Goal: Navigation & Orientation: Find specific page/section

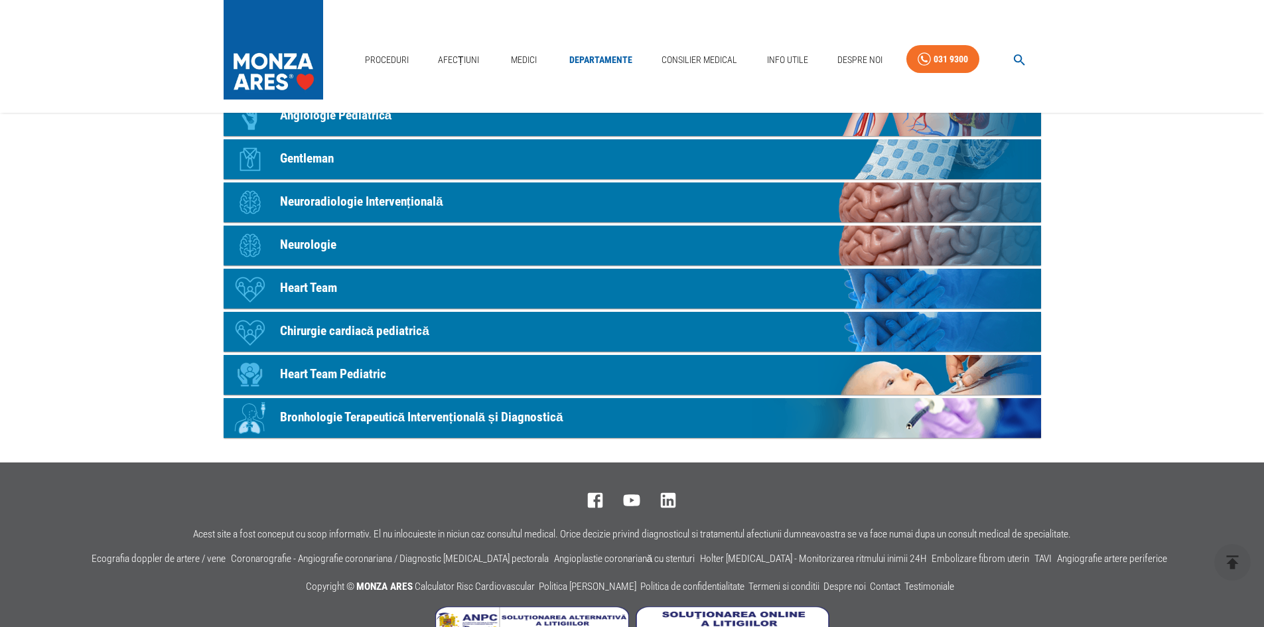
scroll to position [722, 0]
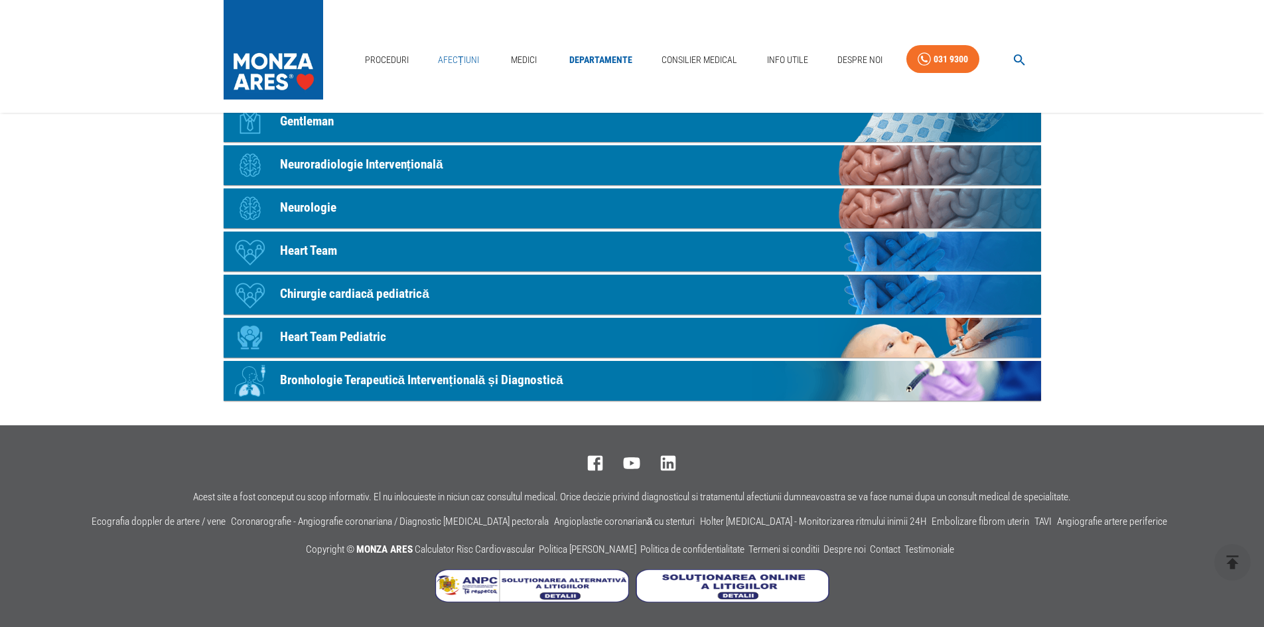
click at [464, 58] on link "Afecțiuni" at bounding box center [459, 59] width 52 height 27
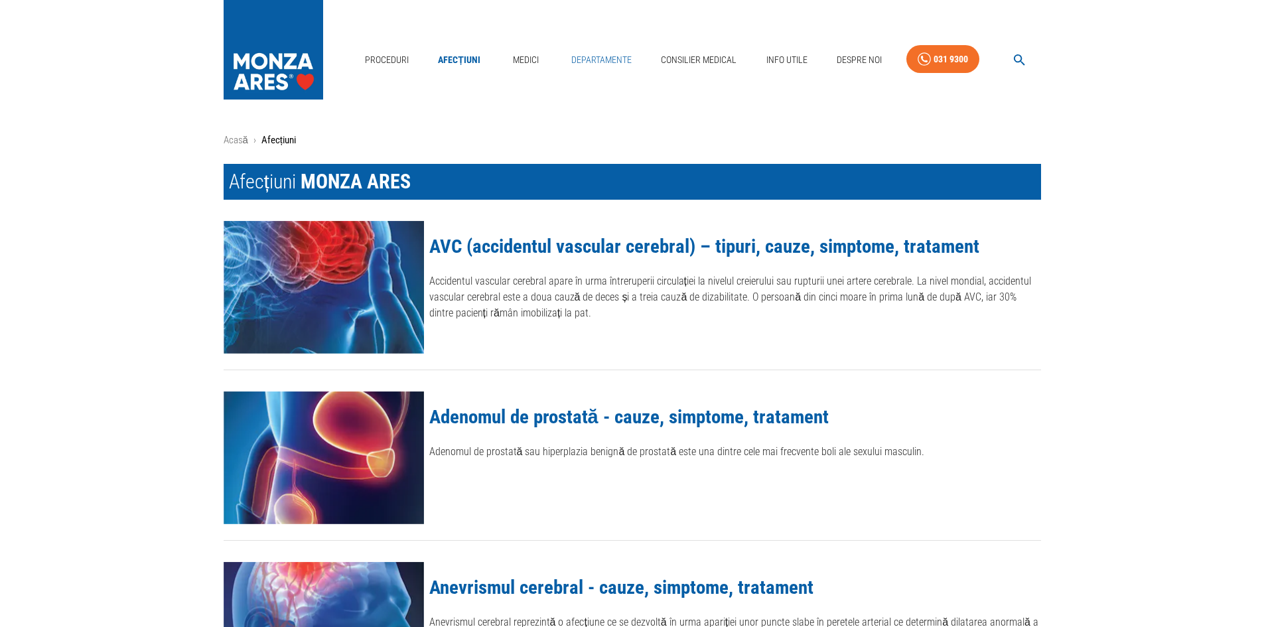
click at [576, 65] on link "Departamente" at bounding box center [601, 59] width 71 height 27
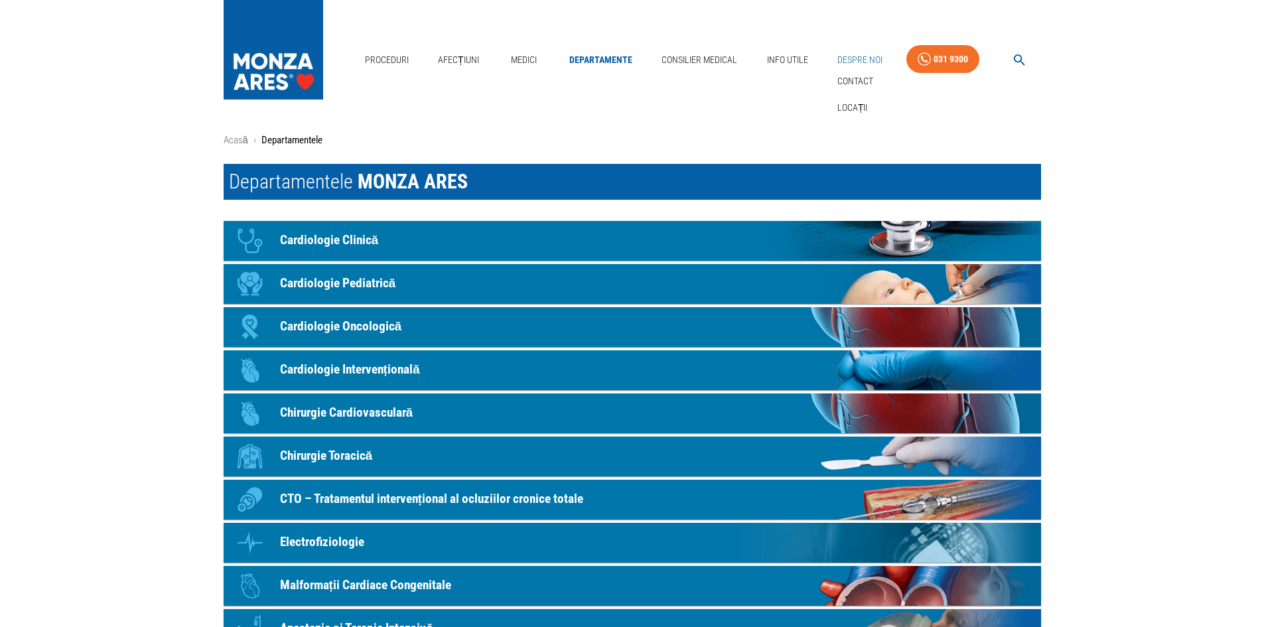
click at [853, 68] on div "Contact" at bounding box center [855, 81] width 46 height 27
click at [850, 107] on link "Locații" at bounding box center [853, 108] width 36 height 22
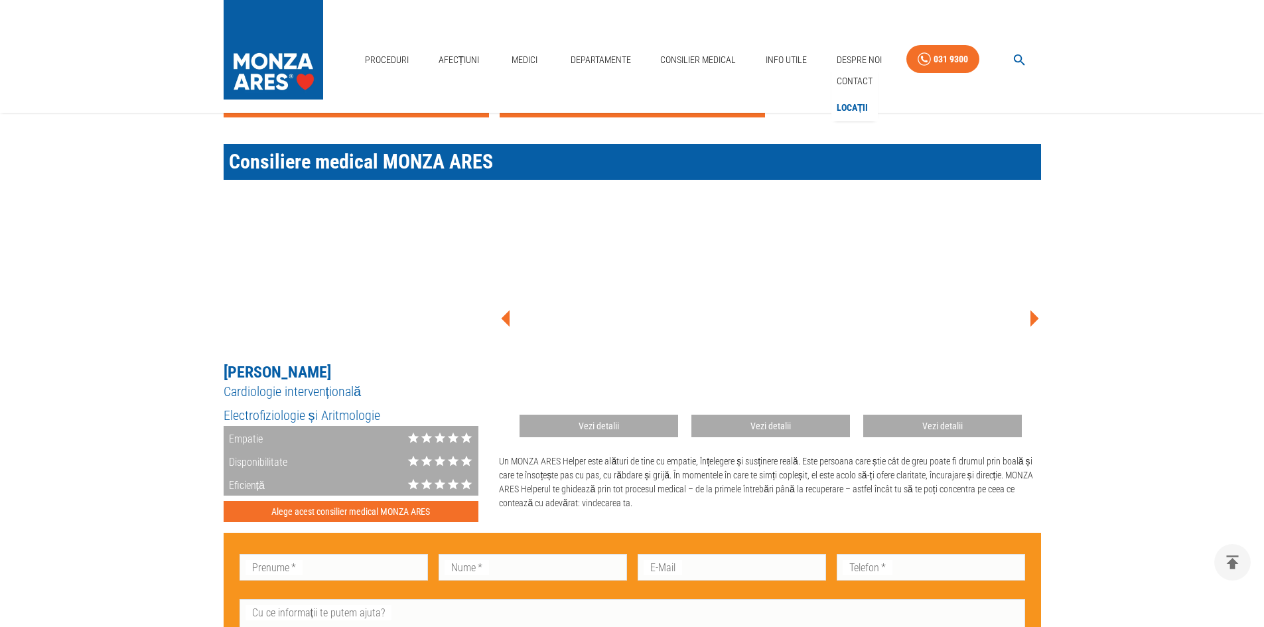
scroll to position [1659, 0]
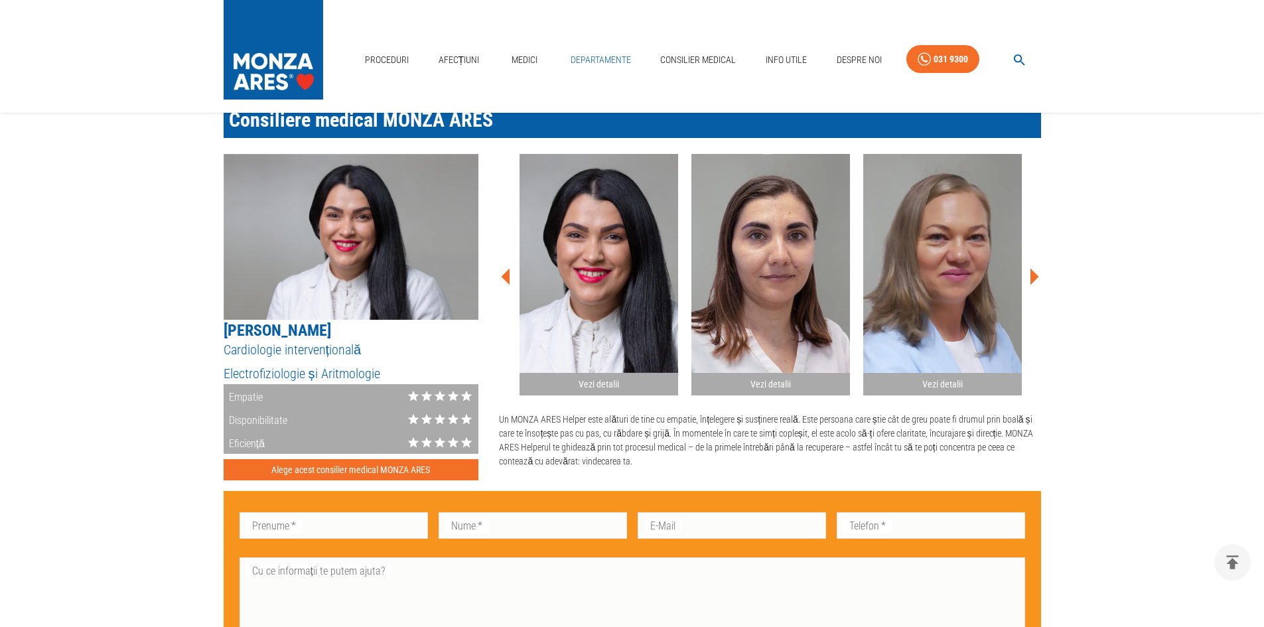
click at [610, 62] on link "Departamente" at bounding box center [600, 59] width 71 height 27
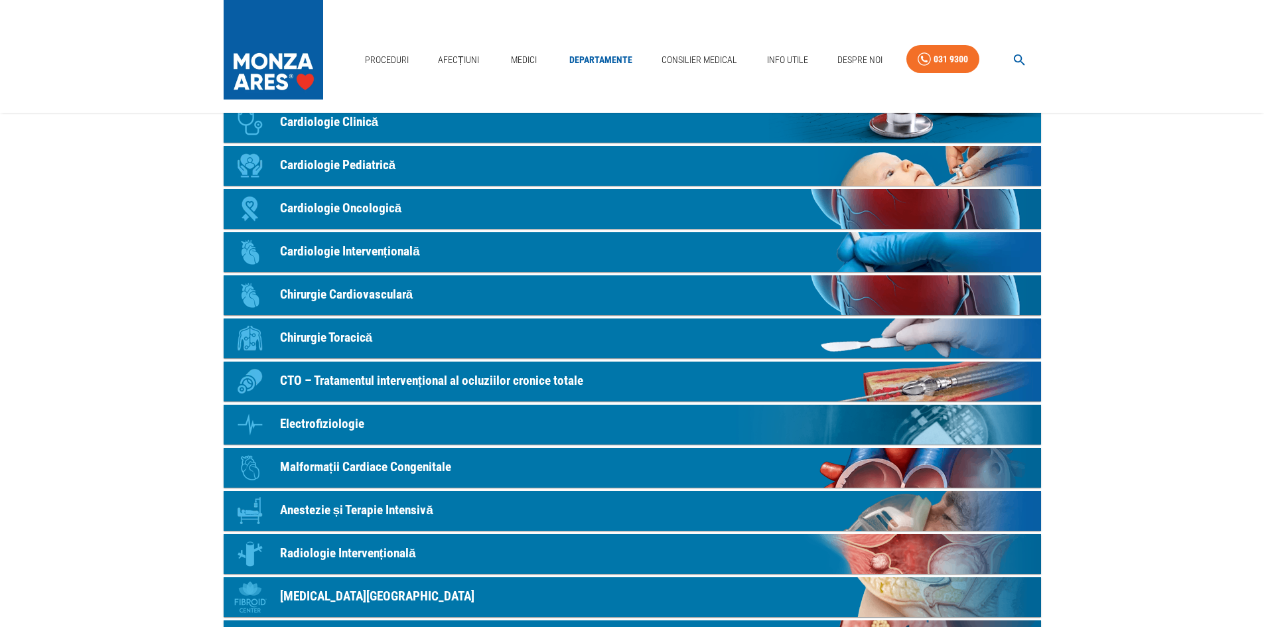
scroll to position [133, 0]
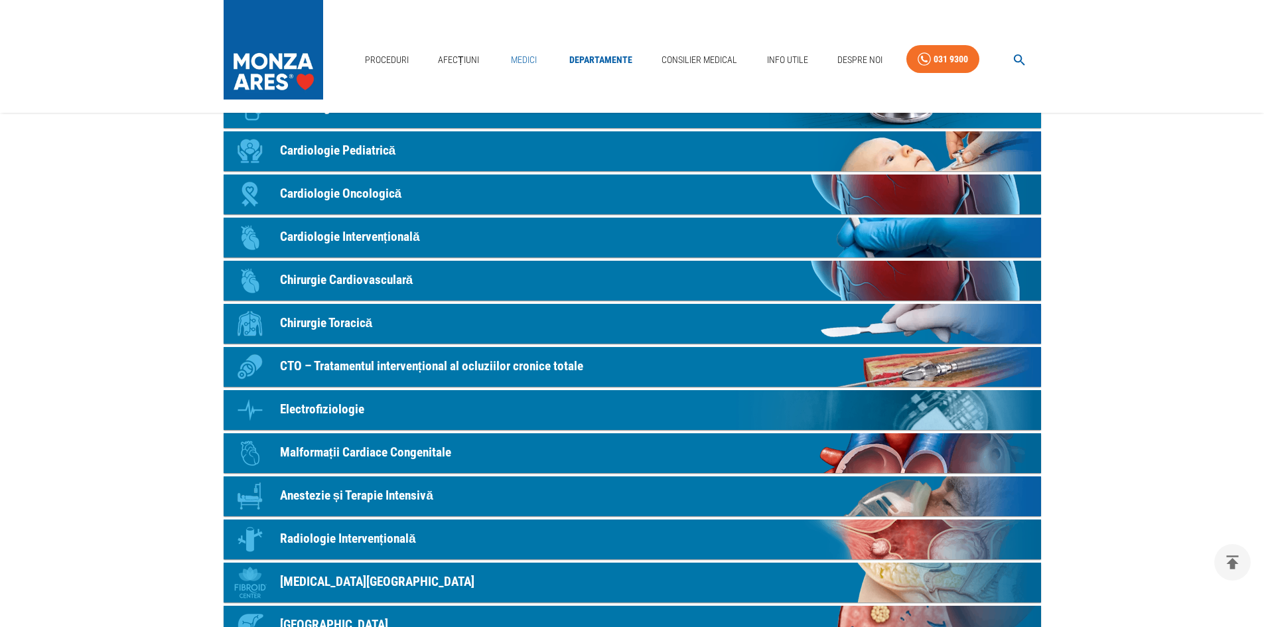
click at [537, 57] on link "Medici" at bounding box center [524, 59] width 42 height 27
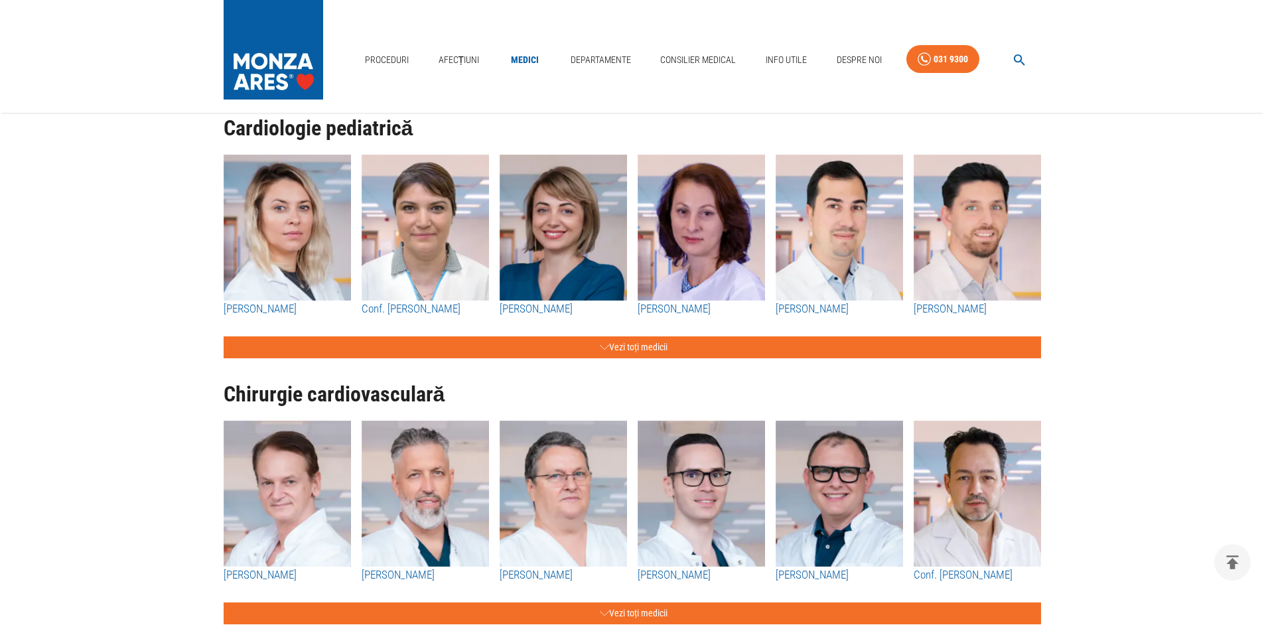
scroll to position [952, 0]
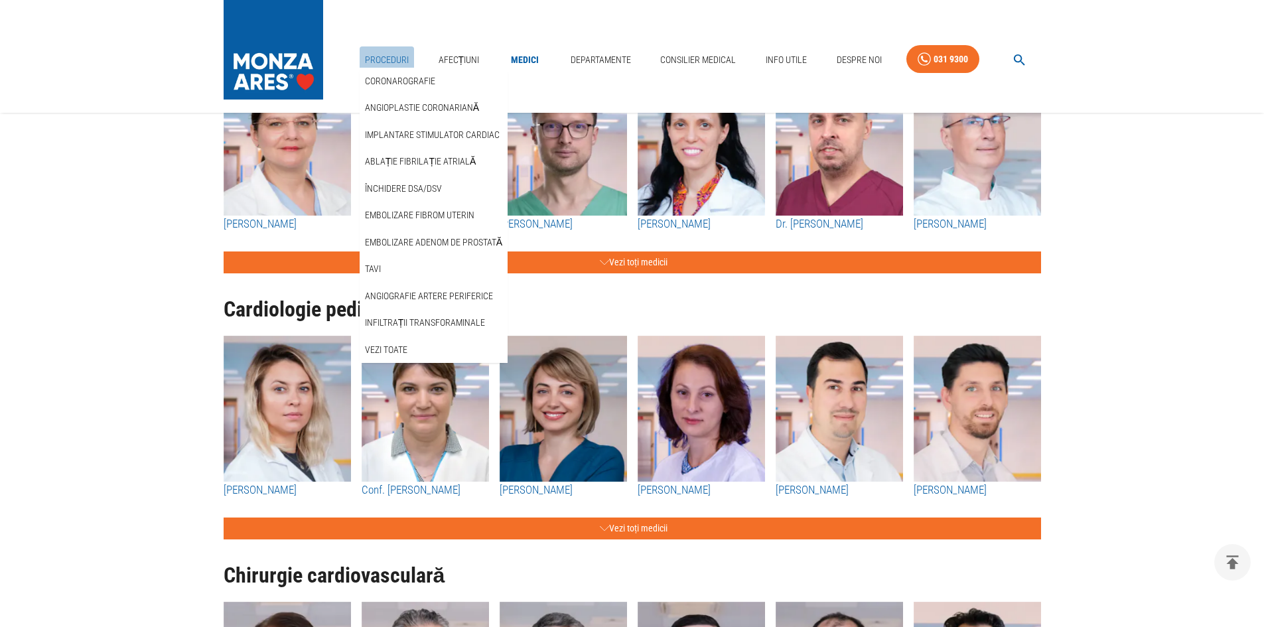
click at [383, 61] on link "Proceduri" at bounding box center [387, 59] width 54 height 27
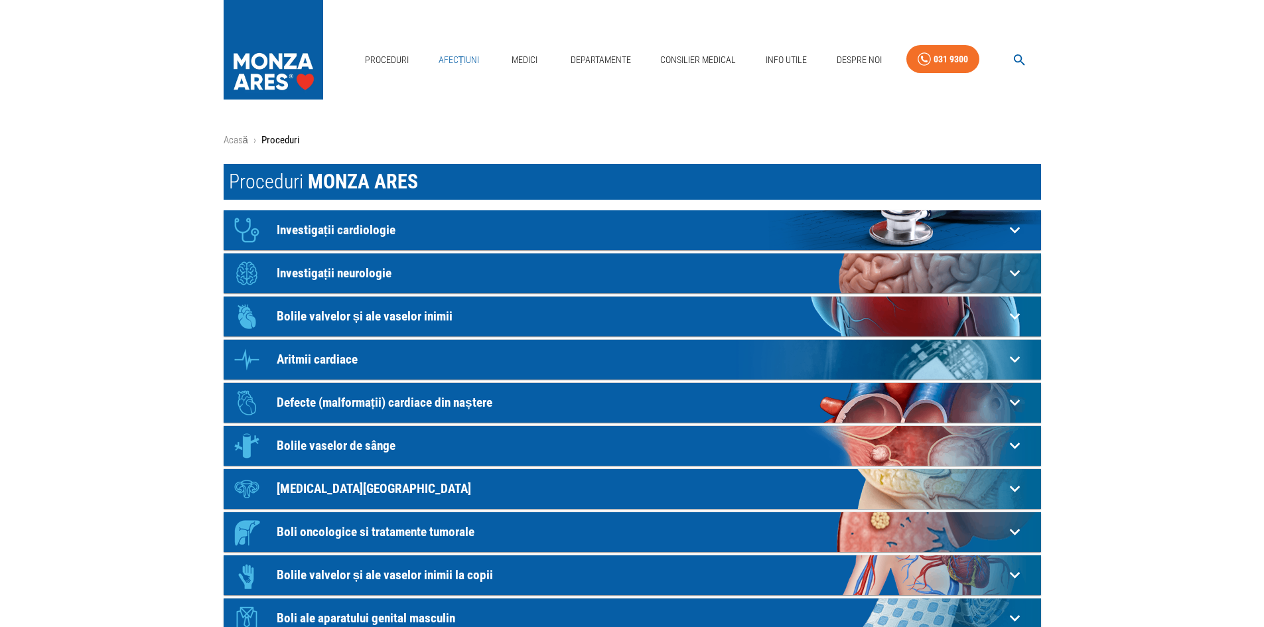
click at [447, 58] on link "Afecțiuni" at bounding box center [459, 59] width 52 height 27
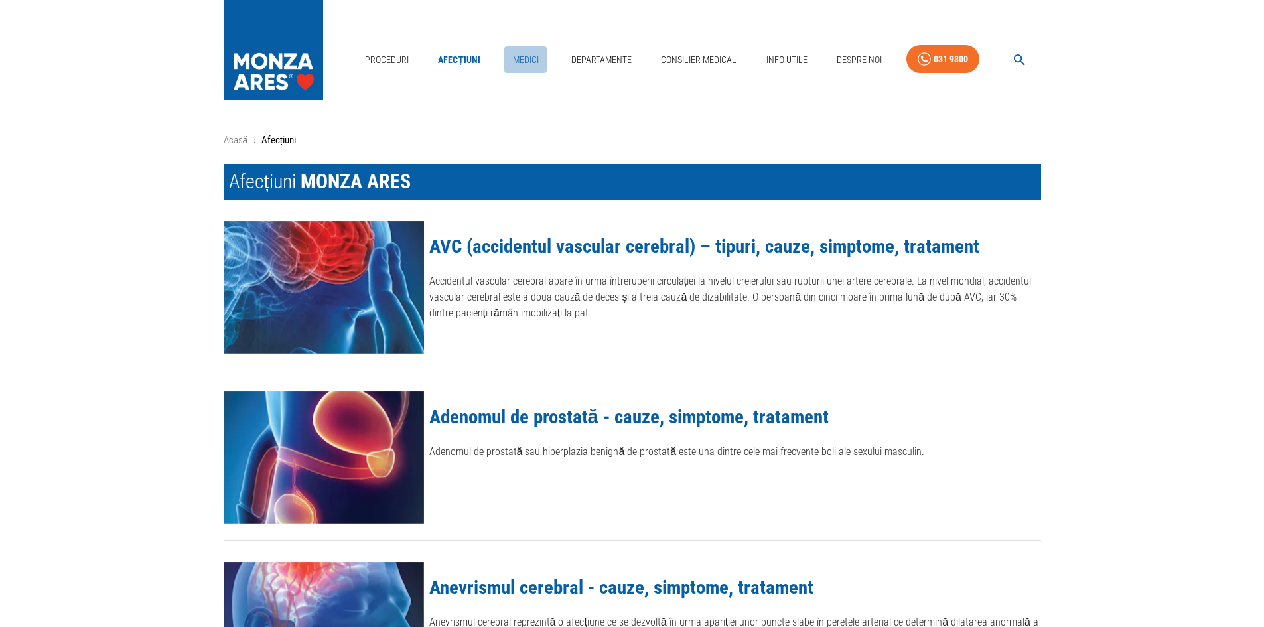
click at [536, 66] on link "Medici" at bounding box center [525, 59] width 42 height 27
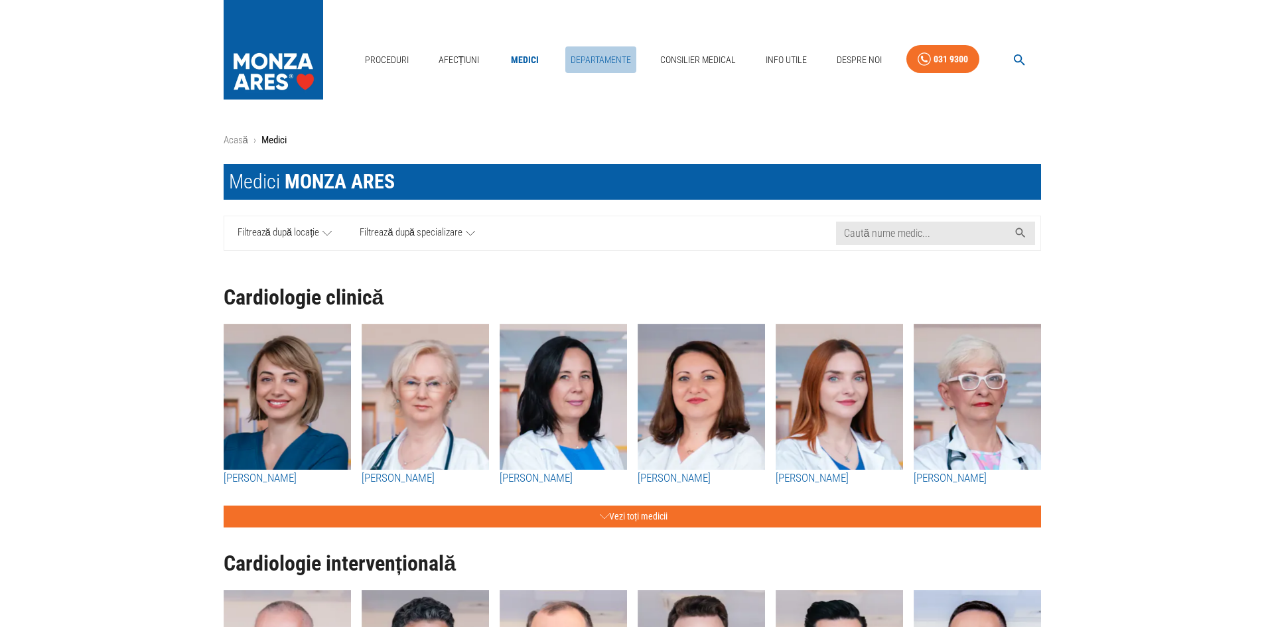
click at [572, 59] on link "Departamente" at bounding box center [600, 59] width 71 height 27
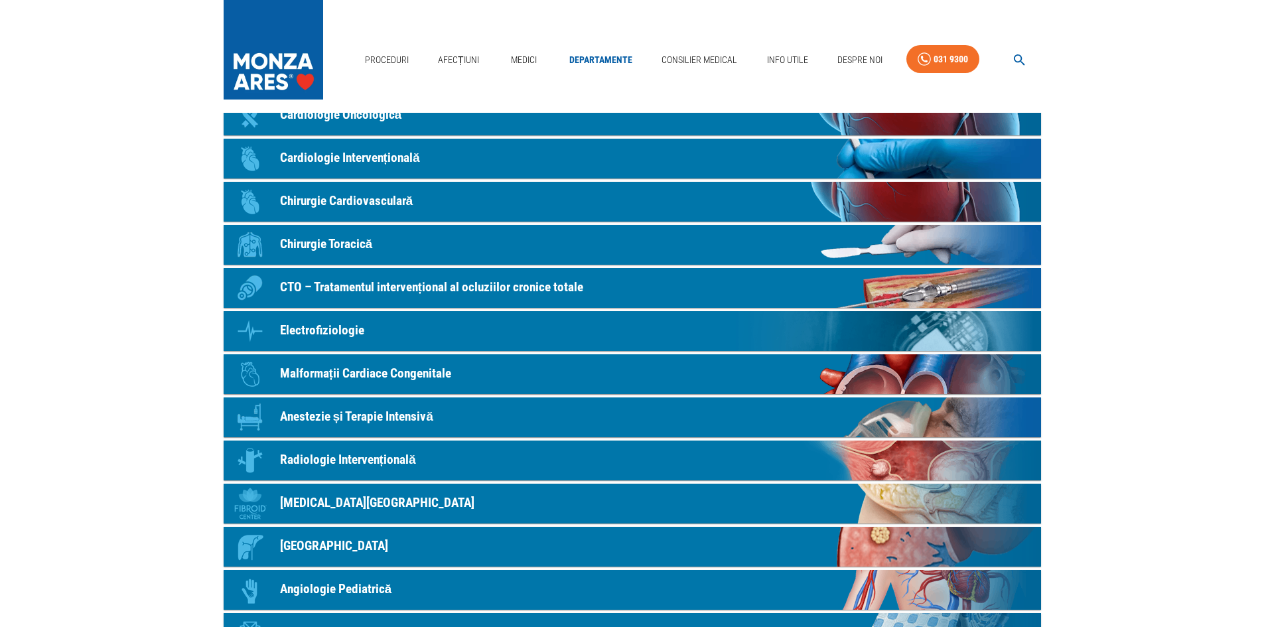
scroll to position [265, 0]
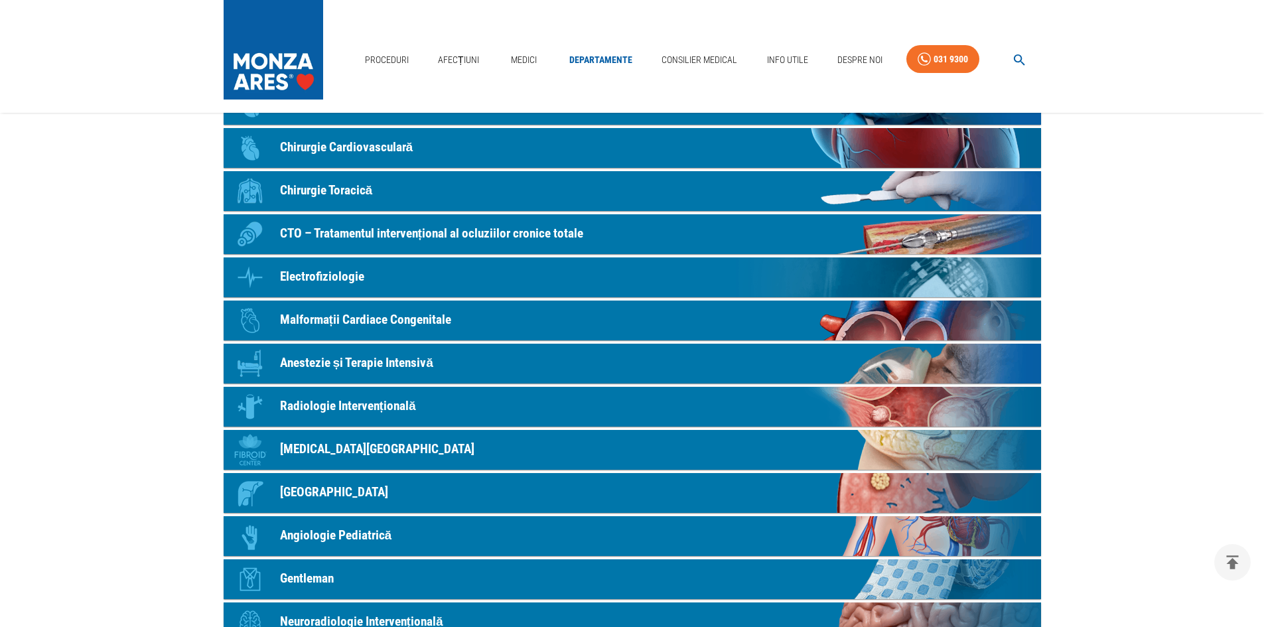
click at [598, 58] on link "Departamente" at bounding box center [601, 59] width 74 height 27
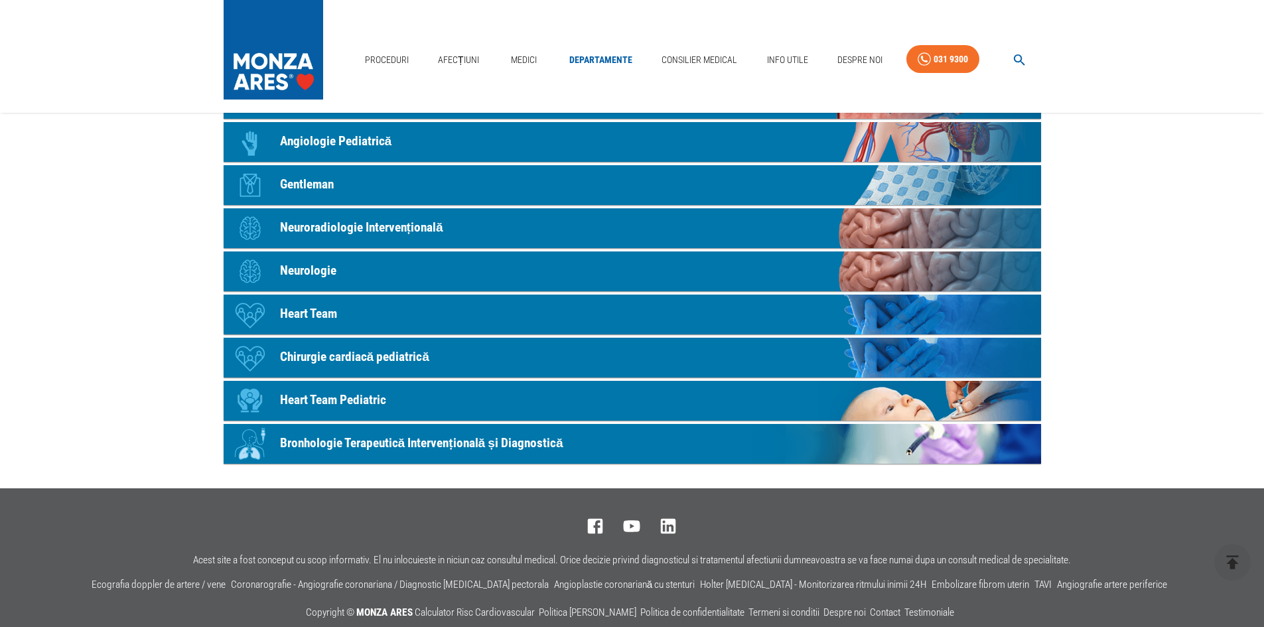
scroll to position [663, 0]
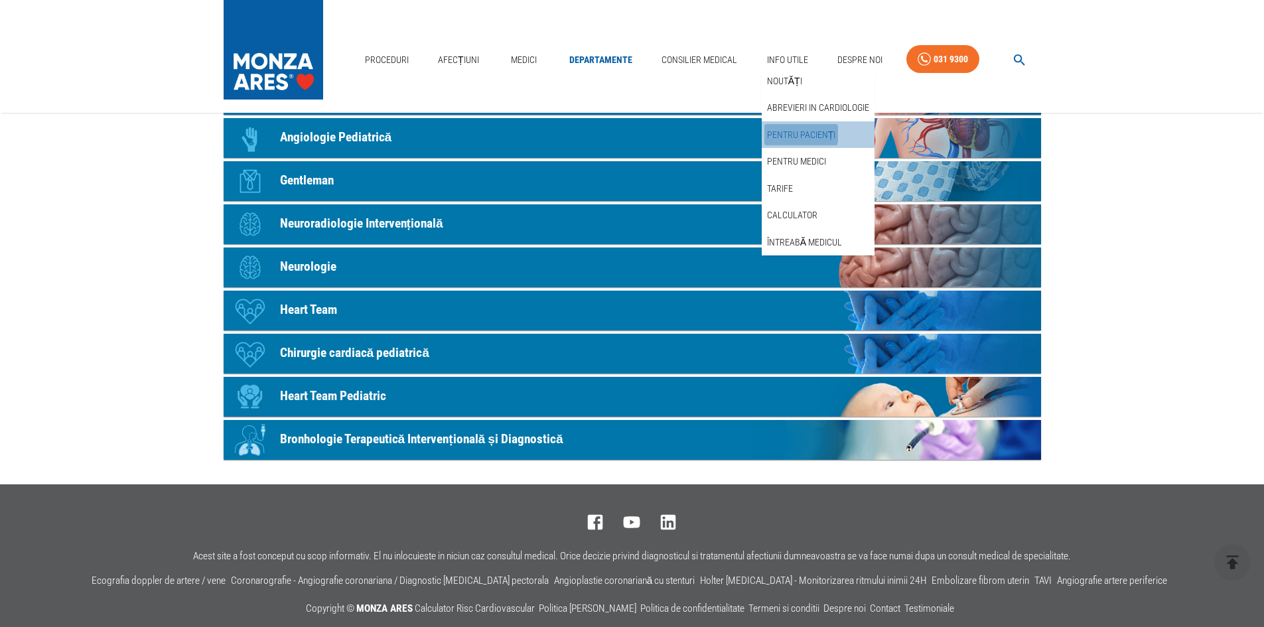
click at [776, 132] on link "Pentru pacienți" at bounding box center [801, 135] width 74 height 22
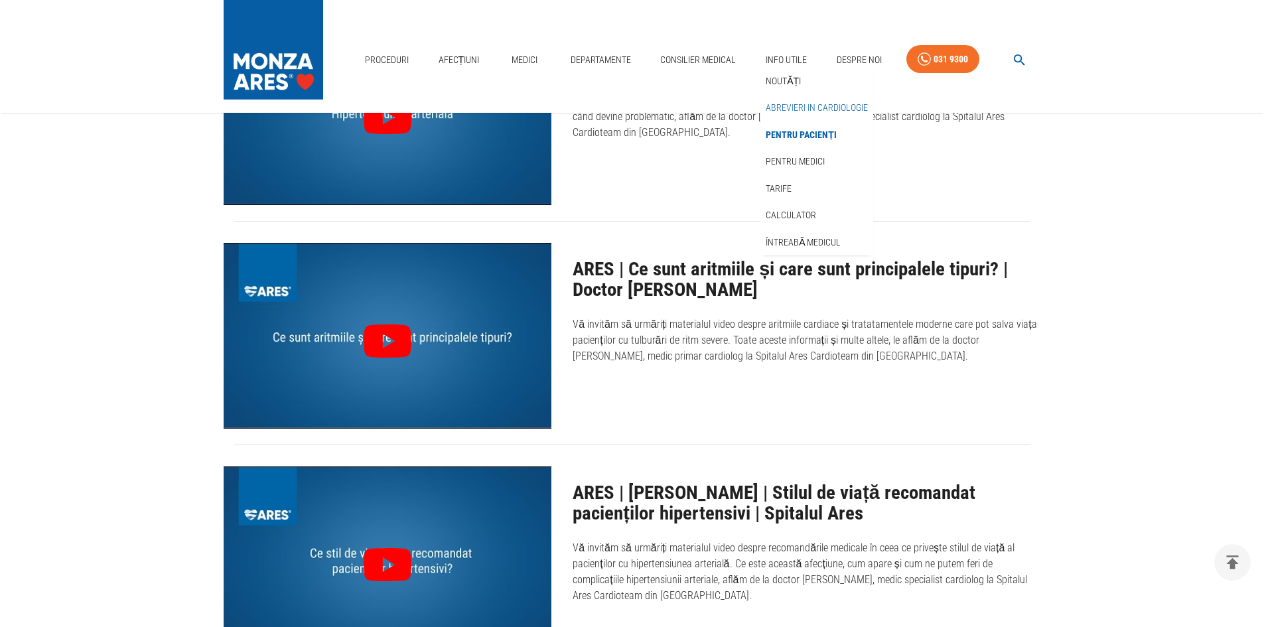
scroll to position [1858, 0]
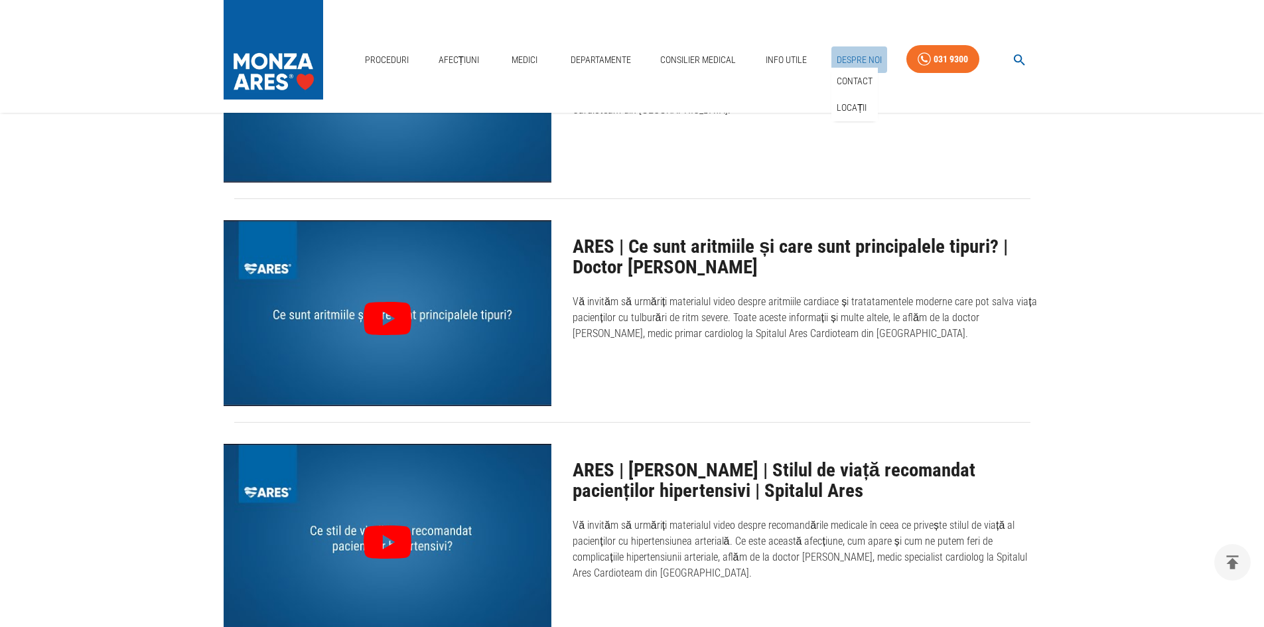
click at [858, 57] on link "Despre Noi" at bounding box center [859, 59] width 56 height 27
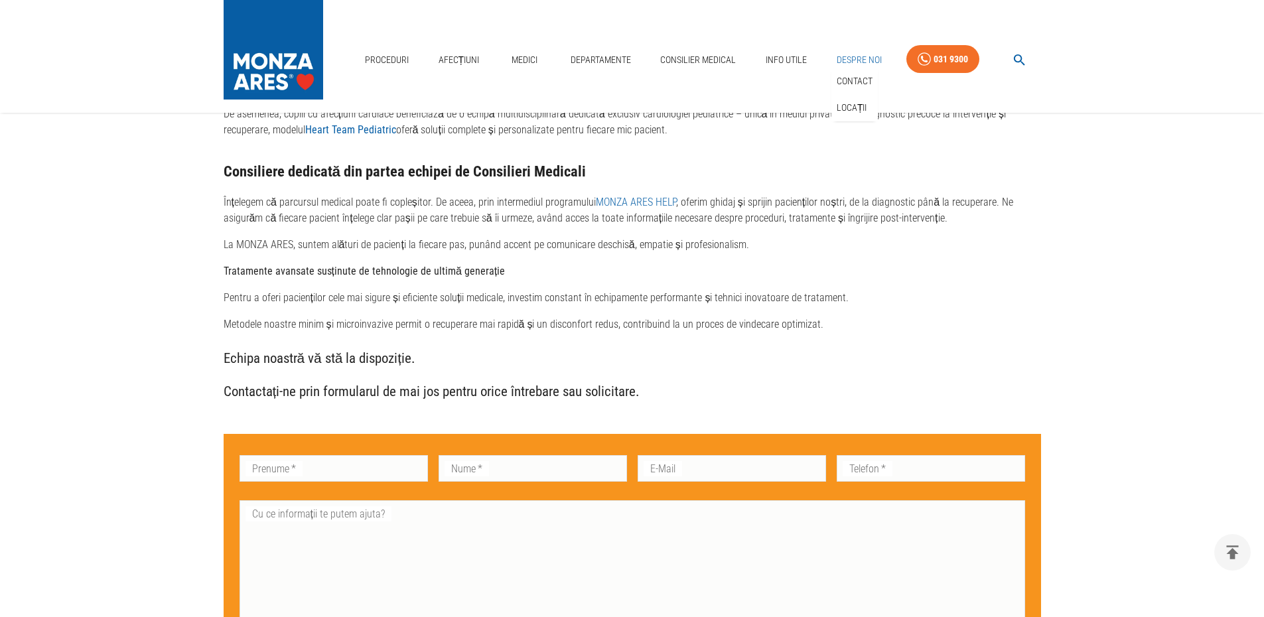
scroll to position [2969, 0]
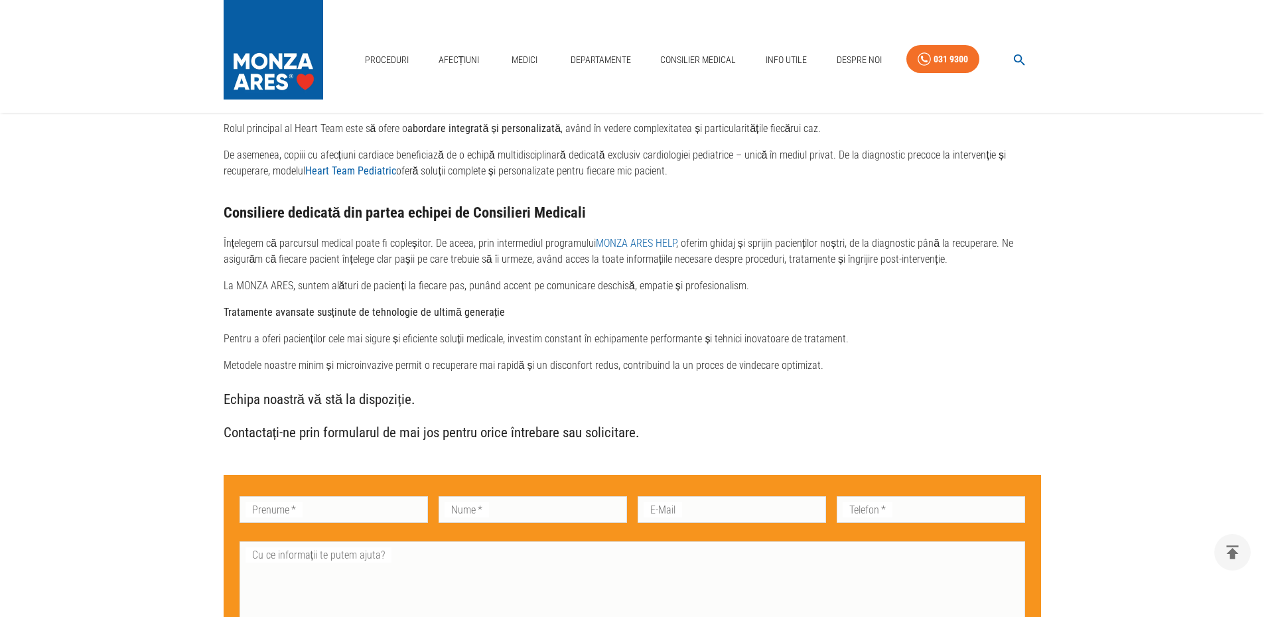
click at [279, 34] on img at bounding box center [274, 46] width 100 height 93
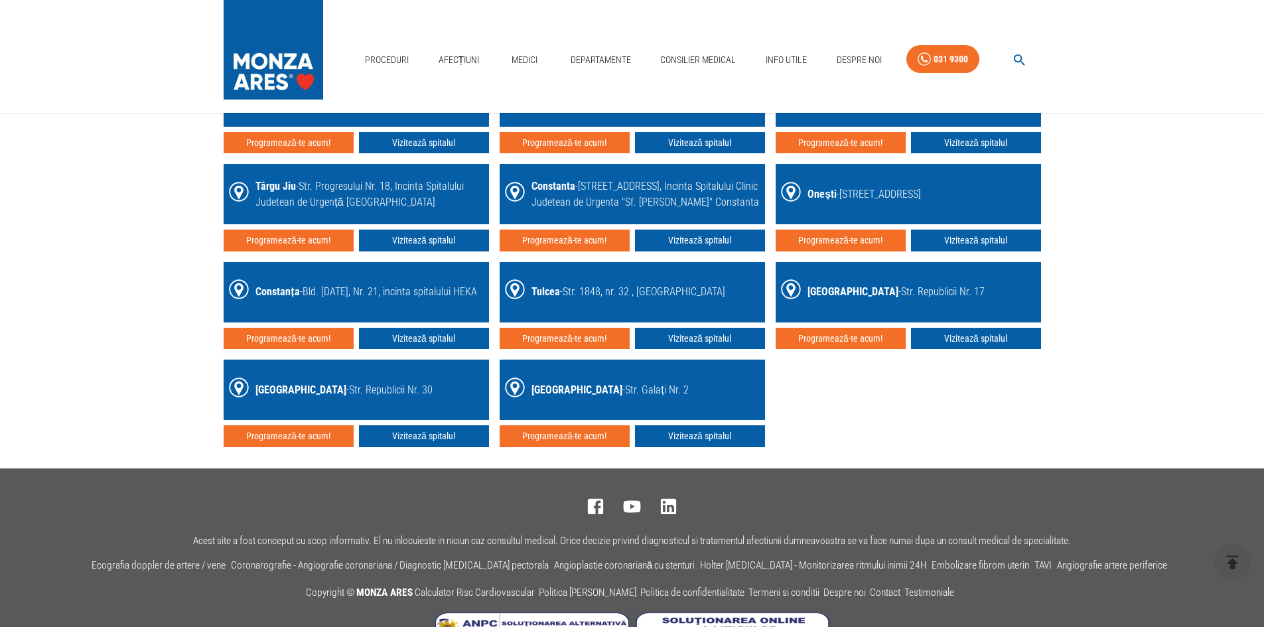
scroll to position [2151, 0]
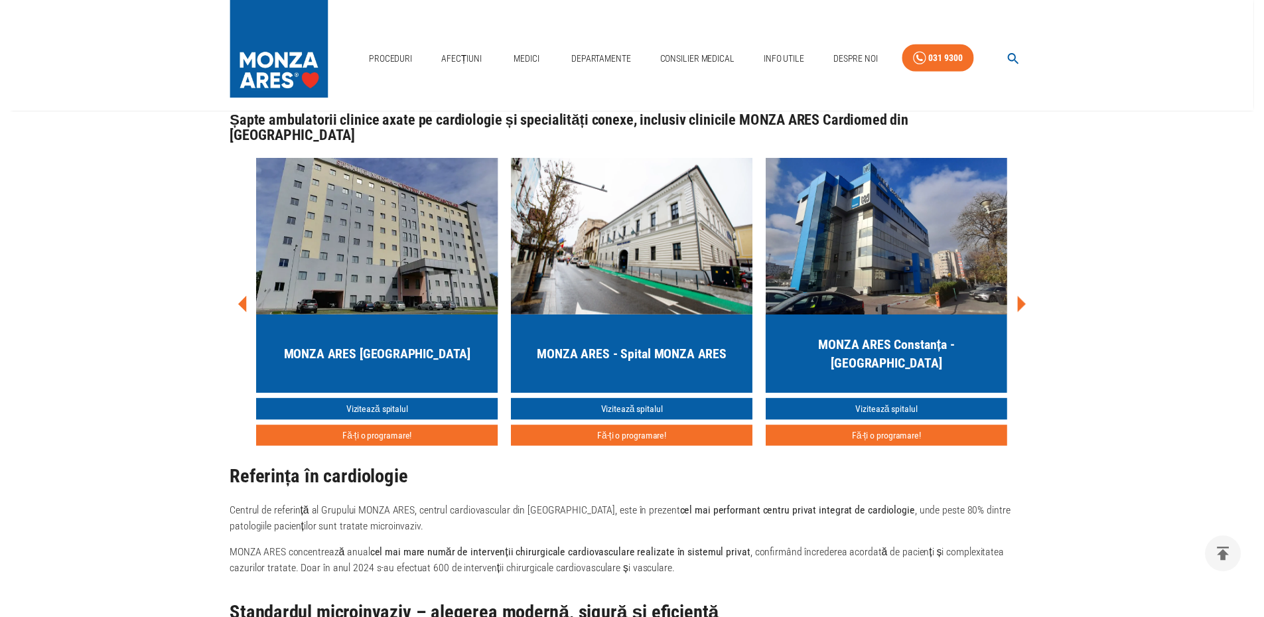
scroll to position [2969, 0]
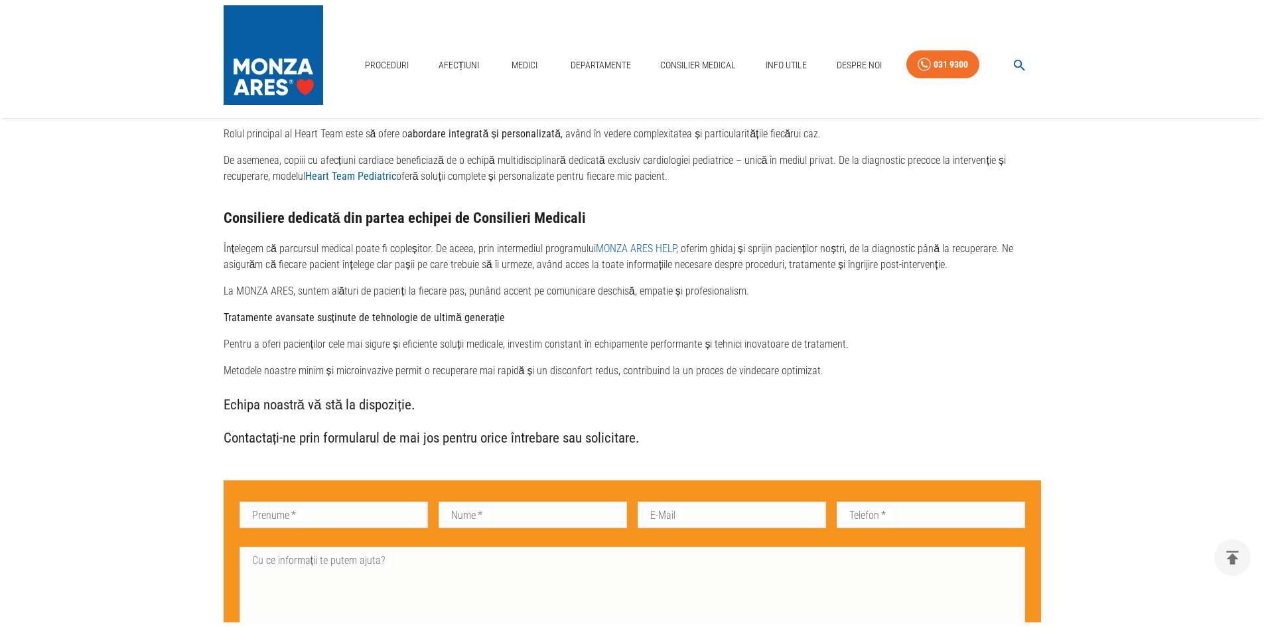
scroll to position [1858, 0]
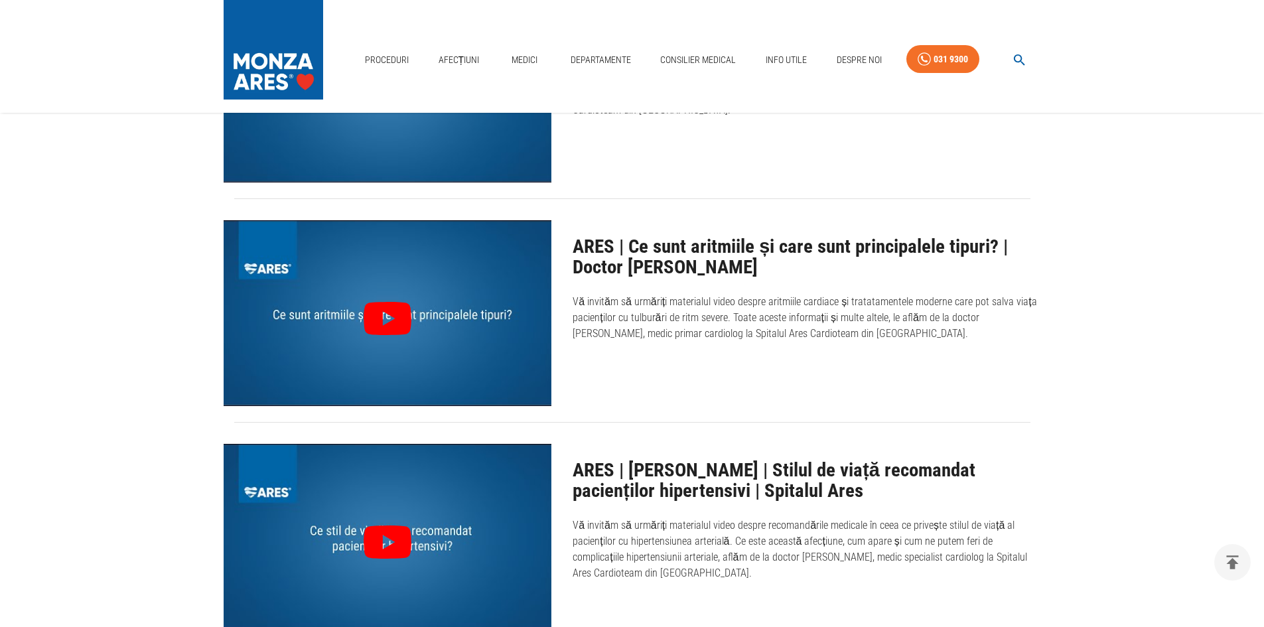
scroll to position [663, 0]
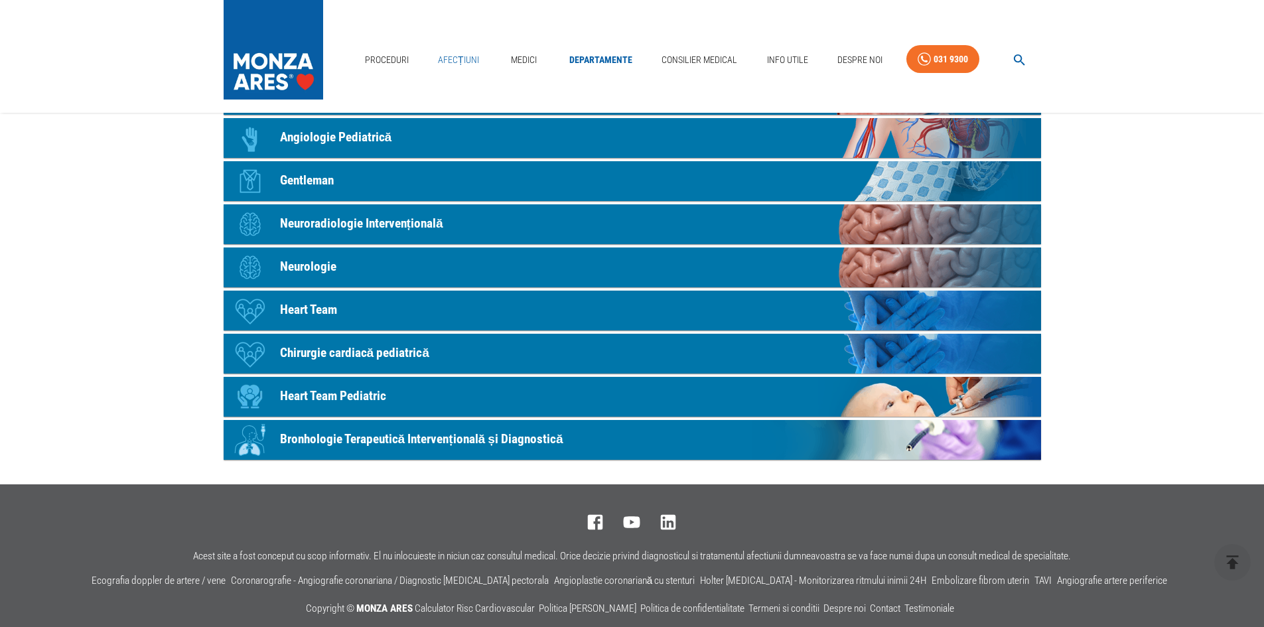
click at [462, 60] on link "Afecțiuni" at bounding box center [459, 59] width 52 height 27
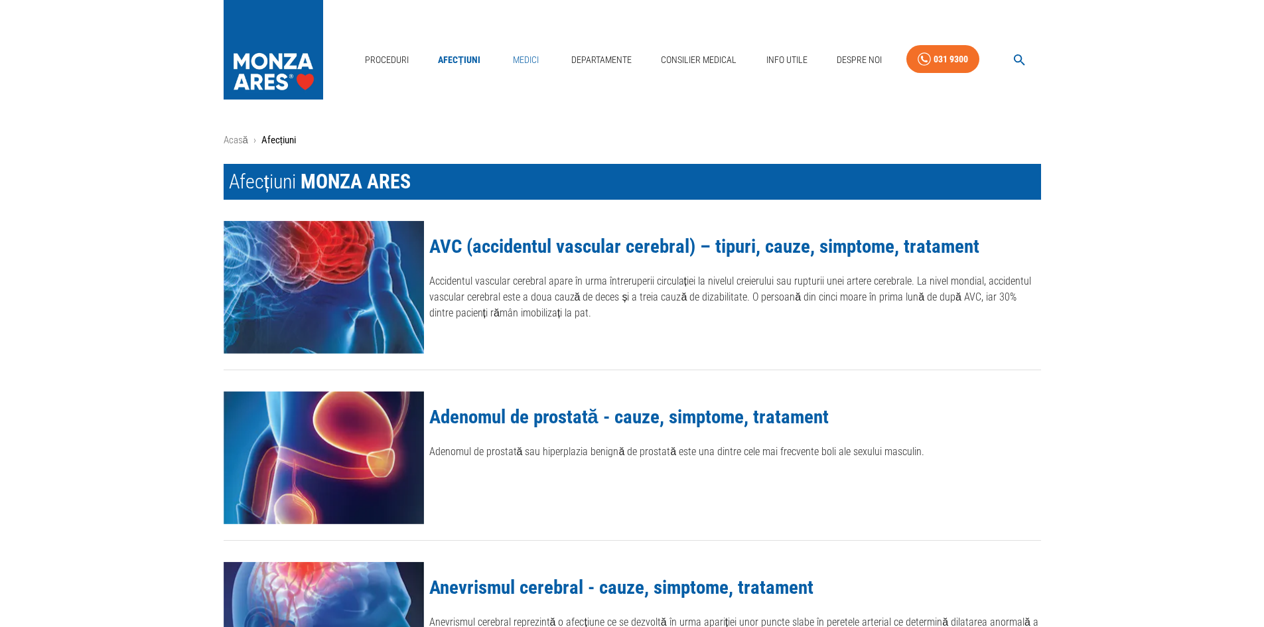
click at [514, 58] on link "Medici" at bounding box center [525, 59] width 42 height 27
click at [226, 139] on link "Acasă" at bounding box center [236, 140] width 25 height 12
